Goal: Information Seeking & Learning: Learn about a topic

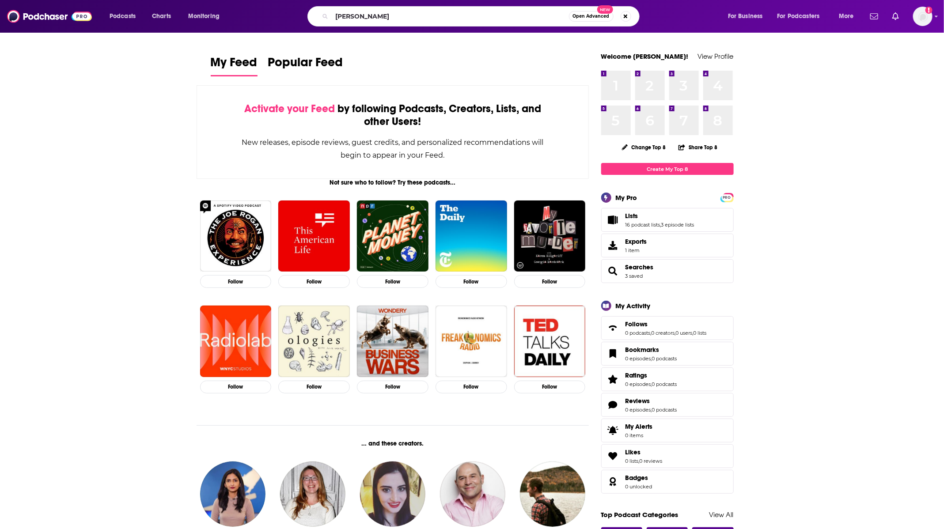
type input "[PERSON_NAME]"
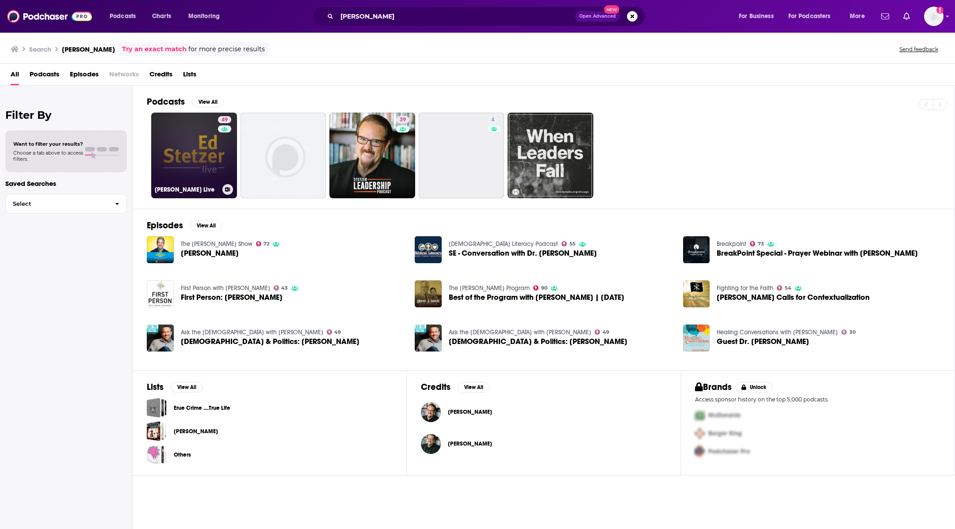
click at [210, 152] on link "49 [PERSON_NAME] Live" at bounding box center [194, 156] width 86 height 86
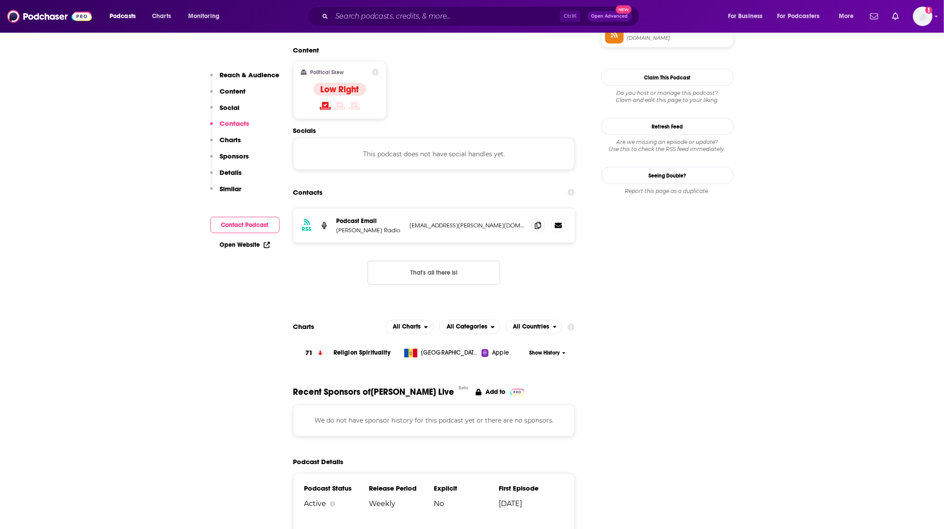
scroll to position [685, 0]
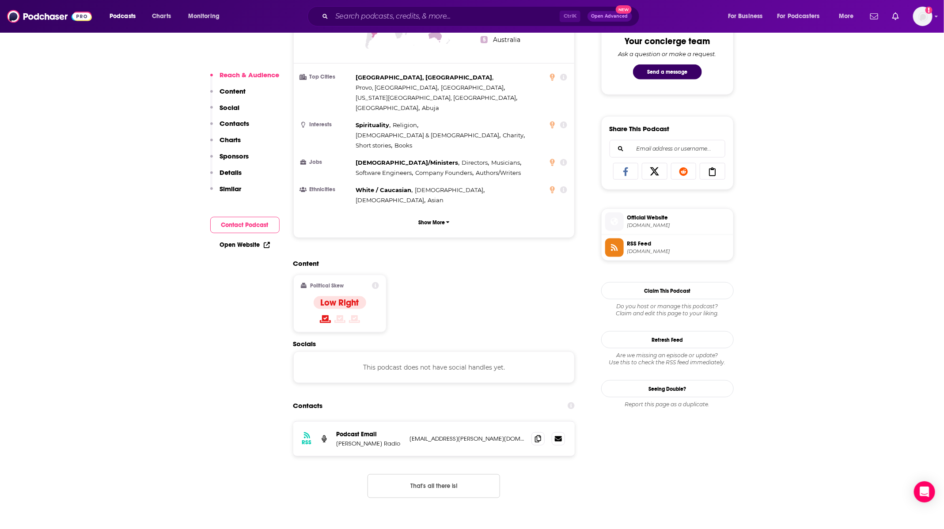
scroll to position [286, 0]
